Goal: Information Seeking & Learning: Learn about a topic

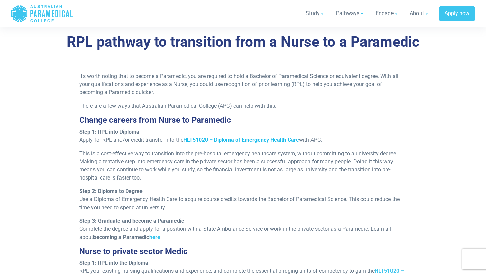
scroll to position [559, 0]
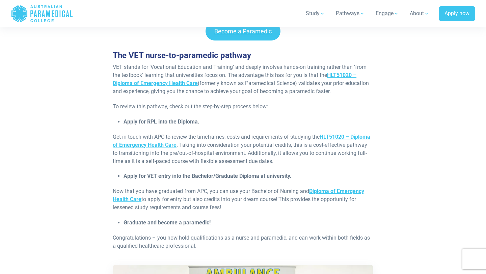
scroll to position [631, 0]
